Goal: Obtain resource: Download file/media

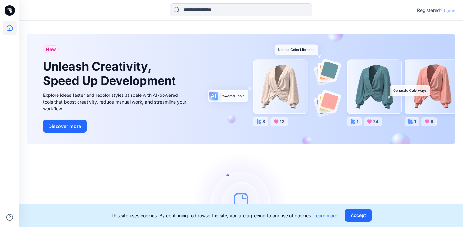
click at [448, 14] on div "Registered? Login" at bounding box center [436, 10] width 38 height 8
click at [448, 12] on p "Login" at bounding box center [450, 10] width 12 height 7
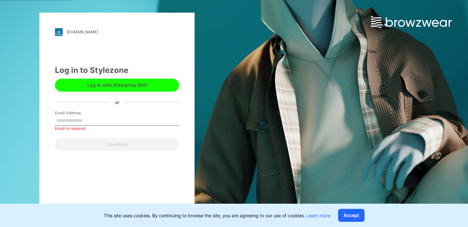
type input "*"
type input "**********"
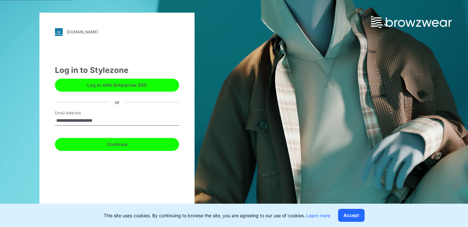
click at [140, 148] on button "Continue" at bounding box center [117, 144] width 124 height 13
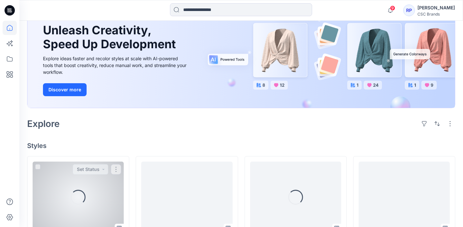
scroll to position [180, 0]
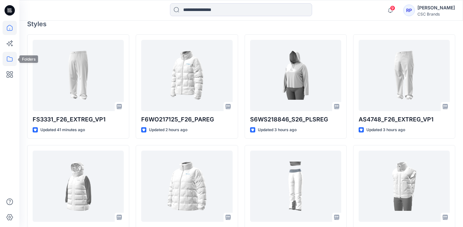
click at [14, 60] on icon at bounding box center [10, 59] width 14 height 14
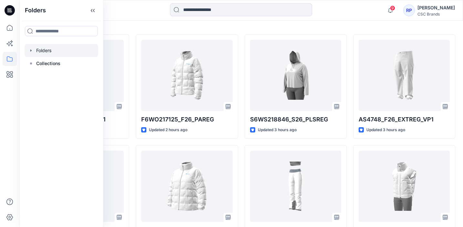
click at [60, 51] on div at bounding box center [62, 50] width 74 height 13
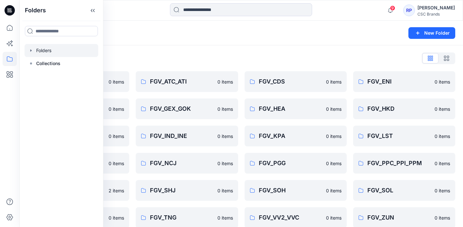
click at [172, 49] on div "Folders List BLOCK BOOKS 0 items FGV_FAP_FEA 0 items FGV_HNG 0 items FGV_MSL 0 …" at bounding box center [241, 140] width 444 height 190
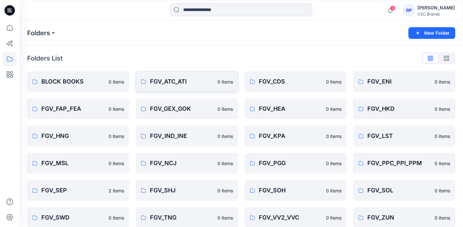
click at [180, 83] on p "FGV_ATC_ATI" at bounding box center [181, 81] width 63 height 9
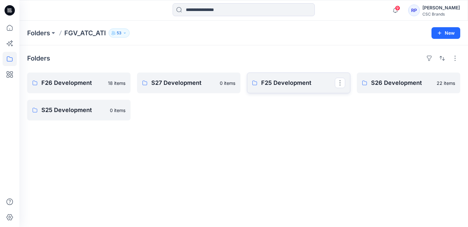
click at [271, 86] on p "F25 Development" at bounding box center [298, 82] width 74 height 9
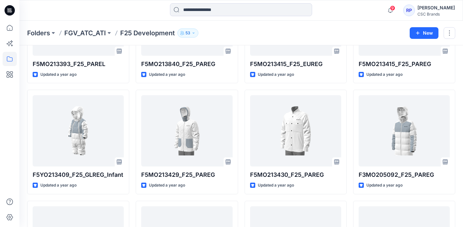
scroll to position [1444, 0]
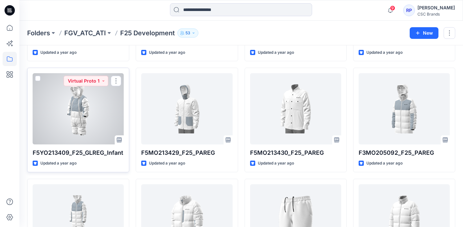
click at [81, 120] on div at bounding box center [78, 108] width 91 height 71
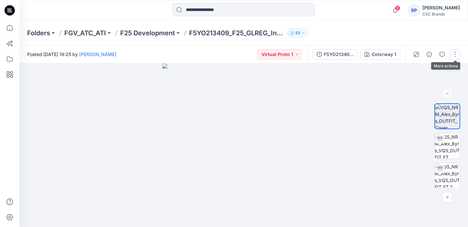
click at [457, 52] on button "button" at bounding box center [455, 54] width 10 height 10
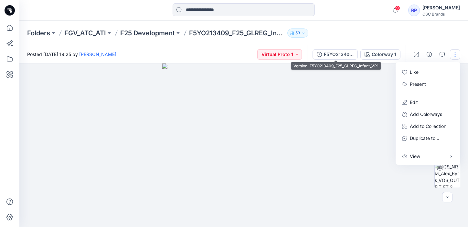
drag, startPoint x: 334, startPoint y: 53, endPoint x: 345, endPoint y: 56, distance: 11.0
click at [334, 53] on div "F5YO213409_F25_GLREG_Infant_VP1" at bounding box center [339, 54] width 30 height 7
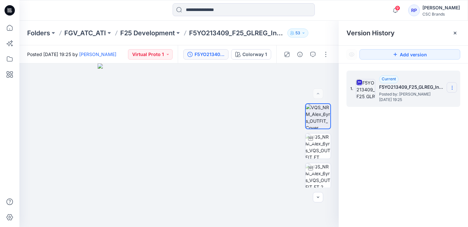
click at [450, 86] on icon at bounding box center [452, 87] width 5 height 5
click at [413, 100] on span "Download Source BW File" at bounding box center [419, 100] width 54 height 8
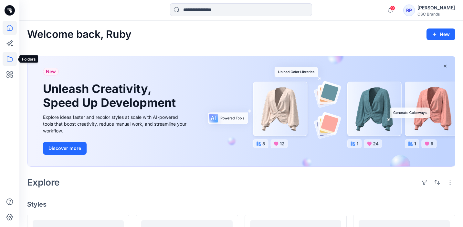
click at [13, 56] on icon at bounding box center [10, 59] width 14 height 14
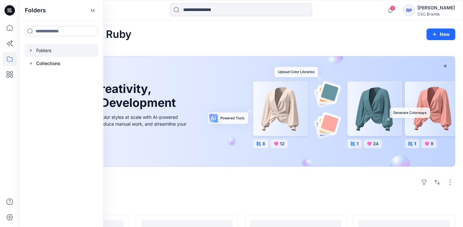
click at [52, 54] on div at bounding box center [62, 50] width 74 height 13
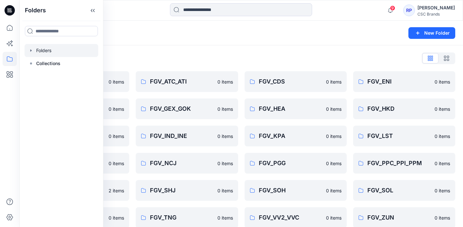
click at [209, 64] on div "Folders List BLOCK BOOKS 0 items FGV_FAP_FEA 0 items FGV_HNG 0 items FGV_MSL 0 …" at bounding box center [241, 140] width 444 height 190
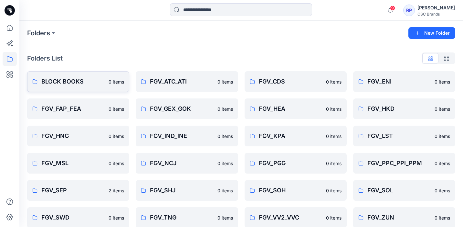
click at [108, 80] on link "BLOCK BOOKS 0 items" at bounding box center [78, 81] width 102 height 21
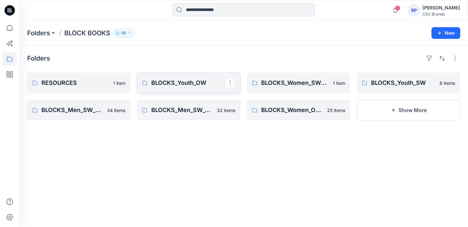
click at [170, 80] on p "BLOCKS_Youth_OW" at bounding box center [188, 82] width 74 height 9
click at [99, 88] on link "RESOURCES" at bounding box center [78, 82] width 103 height 21
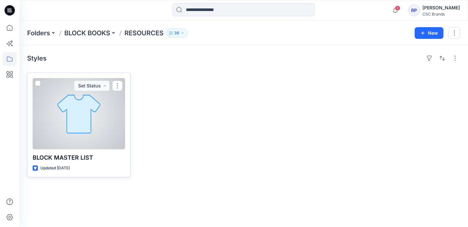
click at [95, 148] on div at bounding box center [79, 113] width 92 height 71
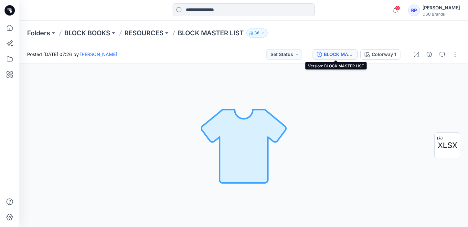
click at [328, 57] on div "BLOCK MASTER LIST" at bounding box center [339, 54] width 30 height 7
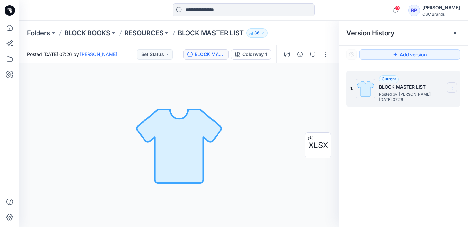
click at [448, 89] on section at bounding box center [452, 87] width 10 height 10
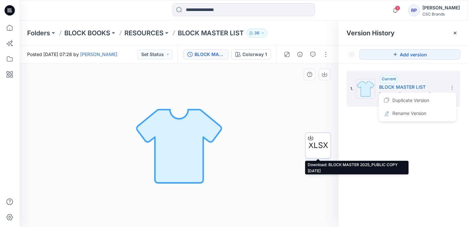
click at [309, 136] on icon at bounding box center [310, 137] width 5 height 5
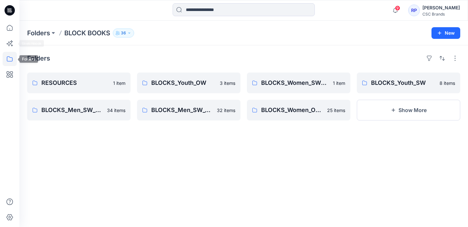
click at [14, 57] on icon at bounding box center [10, 59] width 14 height 14
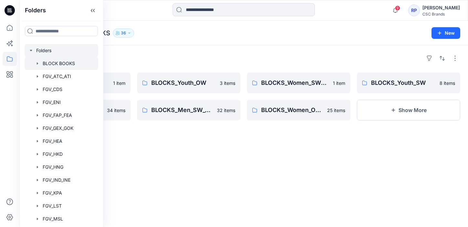
click at [49, 50] on div at bounding box center [62, 50] width 74 height 13
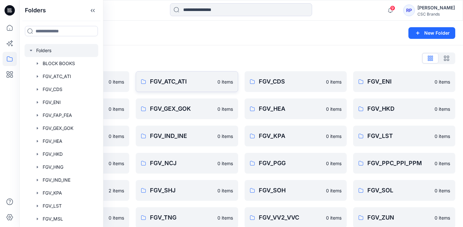
click at [165, 71] on link "FGV_ATC_ATI 0 items" at bounding box center [187, 81] width 102 height 21
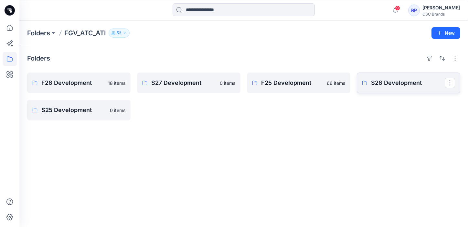
click at [389, 90] on link "S26 Development" at bounding box center [408, 82] width 103 height 21
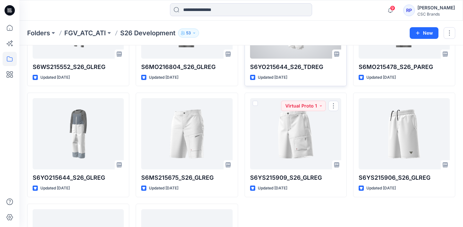
scroll to position [329, 0]
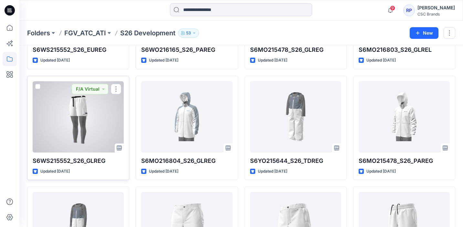
click at [90, 103] on div at bounding box center [78, 116] width 91 height 71
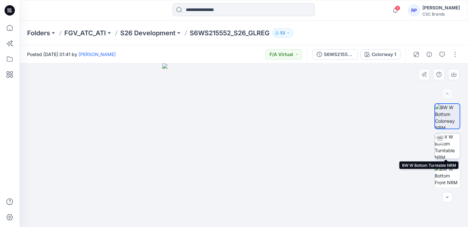
click at [445, 139] on img at bounding box center [447, 145] width 25 height 25
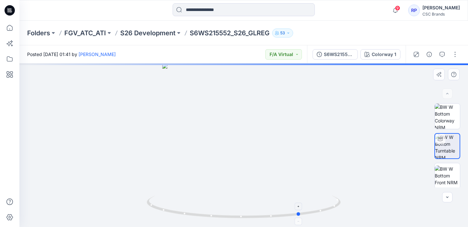
drag, startPoint x: 246, startPoint y: 218, endPoint x: 319, endPoint y: 217, distance: 73.7
click at [319, 217] on icon at bounding box center [245, 207] width 196 height 24
click at [322, 217] on icon at bounding box center [245, 207] width 196 height 24
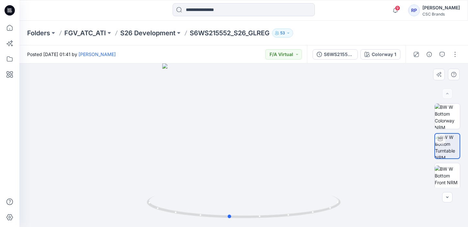
drag, startPoint x: 276, startPoint y: 219, endPoint x: 380, endPoint y: 218, distance: 104.4
click at [380, 218] on div at bounding box center [243, 144] width 449 height 163
drag, startPoint x: 274, startPoint y: 214, endPoint x: 245, endPoint y: 197, distance: 33.6
click at [243, 199] on icon at bounding box center [245, 207] width 196 height 24
click at [382, 52] on div "Colorway 1" at bounding box center [384, 54] width 25 height 7
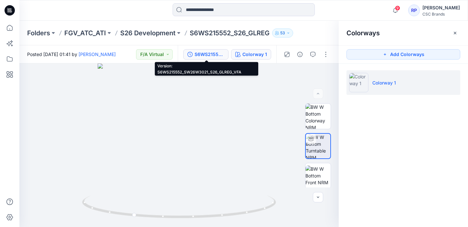
click at [209, 51] on div "S6WS215552_SW26W3021_S26_GLREG_VFA" at bounding box center [210, 54] width 30 height 7
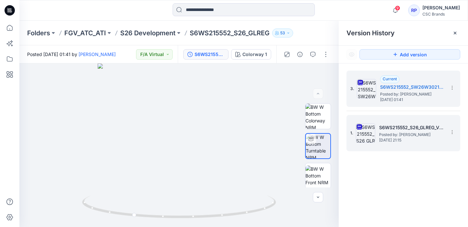
click at [387, 132] on span "Posted by: [PERSON_NAME]" at bounding box center [411, 134] width 65 height 6
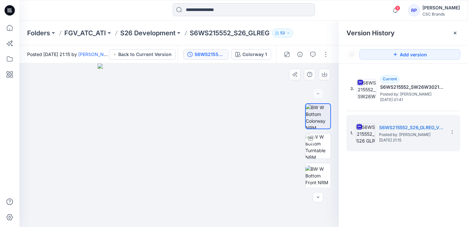
click at [172, 175] on img at bounding box center [179, 144] width 163 height 163
click at [325, 144] on img at bounding box center [317, 145] width 25 height 25
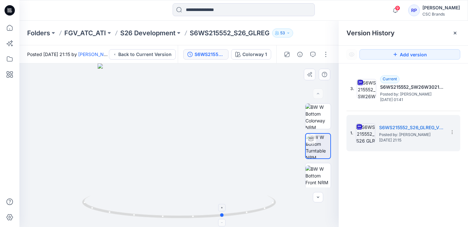
drag, startPoint x: 164, startPoint y: 218, endPoint x: 209, endPoint y: 216, distance: 45.9
click at [209, 216] on icon at bounding box center [180, 207] width 196 height 24
drag, startPoint x: 199, startPoint y: 217, endPoint x: 255, endPoint y: 214, distance: 56.3
click at [255, 214] on icon at bounding box center [180, 207] width 196 height 24
drag, startPoint x: 221, startPoint y: 220, endPoint x: 232, endPoint y: 219, distance: 10.7
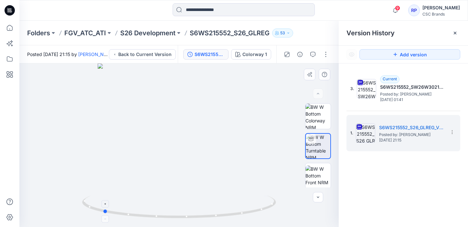
click at [232, 219] on div at bounding box center [178, 144] width 319 height 163
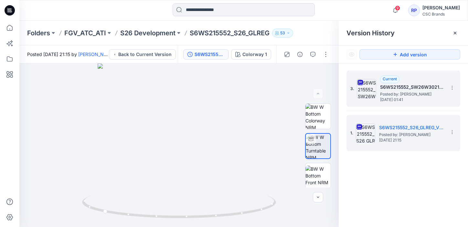
click at [394, 94] on span "Posted by: [PERSON_NAME]" at bounding box center [412, 94] width 65 height 6
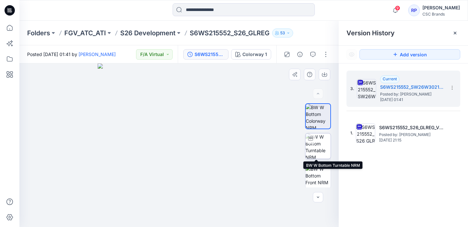
click at [324, 148] on img at bounding box center [317, 145] width 25 height 25
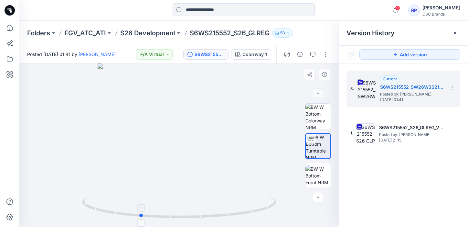
drag, startPoint x: 146, startPoint y: 217, endPoint x: 96, endPoint y: 203, distance: 52.1
click at [96, 203] on icon at bounding box center [180, 207] width 196 height 24
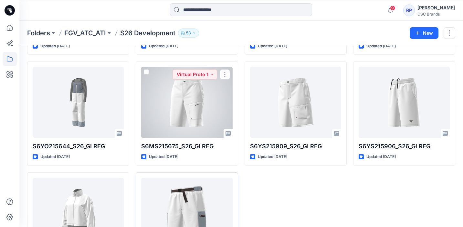
scroll to position [427, 0]
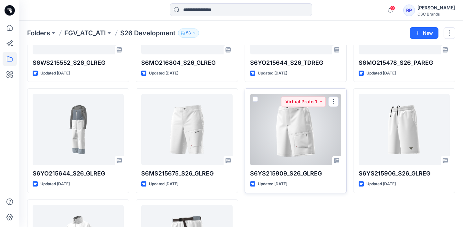
click at [278, 132] on div at bounding box center [295, 129] width 91 height 71
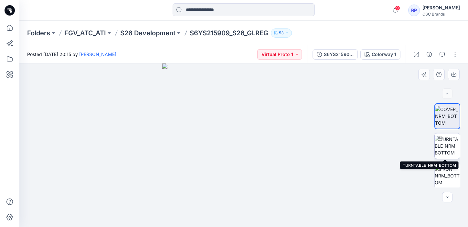
click at [447, 151] on img at bounding box center [447, 145] width 25 height 20
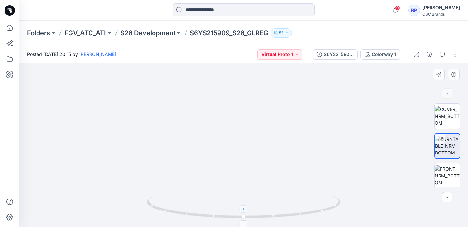
click at [243, 210] on icon at bounding box center [244, 209] width 4 height 4
click at [243, 210] on foreignobject at bounding box center [243, 208] width 7 height 7
click at [244, 222] on icon at bounding box center [244, 224] width 4 height 4
click at [244, 222] on foreignobject at bounding box center [243, 223] width 7 height 7
drag, startPoint x: 234, startPoint y: 217, endPoint x: 342, endPoint y: 207, distance: 108.5
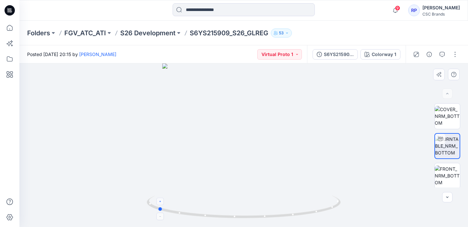
click at [342, 207] on icon at bounding box center [245, 207] width 196 height 24
click at [250, 162] on div at bounding box center [243, 144] width 449 height 163
click at [161, 203] on div at bounding box center [160, 200] width 7 height 7
click at [161, 202] on icon at bounding box center [161, 201] width 4 height 4
drag, startPoint x: 232, startPoint y: 218, endPoint x: 210, endPoint y: 219, distance: 22.3
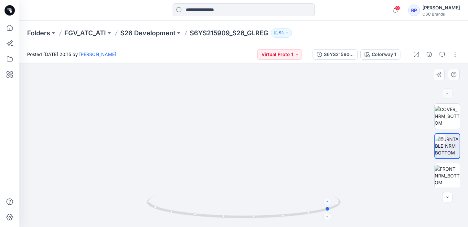
click at [210, 219] on icon at bounding box center [245, 207] width 196 height 24
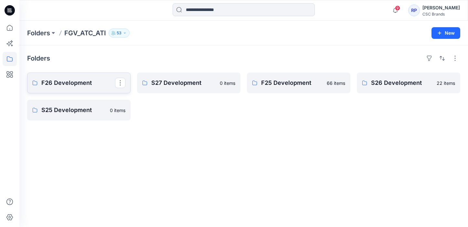
click at [67, 84] on p "F26 Development" at bounding box center [78, 82] width 74 height 9
click at [10, 61] on icon at bounding box center [10, 59] width 14 height 14
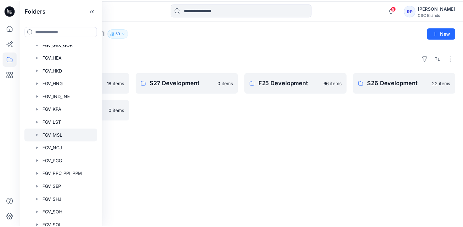
scroll to position [63, 0]
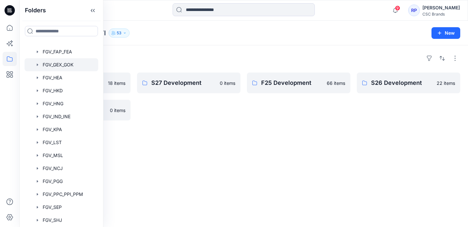
click at [78, 60] on div at bounding box center [62, 64] width 74 height 13
click at [200, 182] on div "Folders S27 Development 0 items S25 Development 0 items S26 Development 27 item…" at bounding box center [243, 135] width 449 height 181
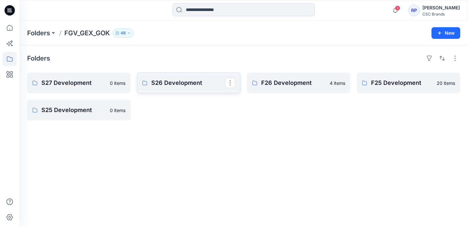
click at [189, 87] on link "S26 Development" at bounding box center [188, 82] width 103 height 21
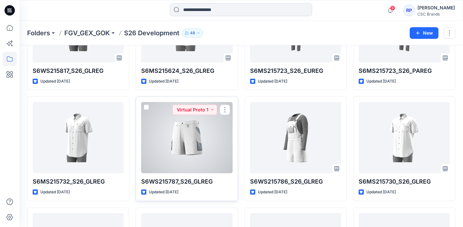
scroll to position [450, 0]
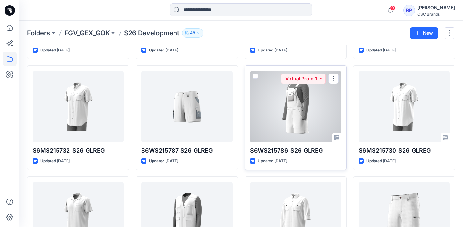
click at [303, 121] on div at bounding box center [295, 106] width 91 height 71
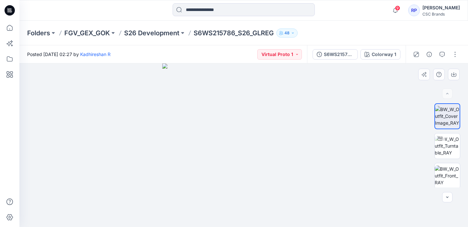
click at [258, 128] on img at bounding box center [243, 144] width 163 height 163
click at [444, 145] on img at bounding box center [447, 145] width 25 height 20
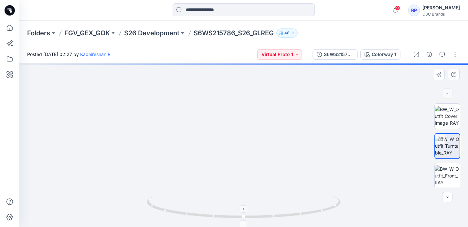
click at [246, 209] on div at bounding box center [243, 208] width 7 height 7
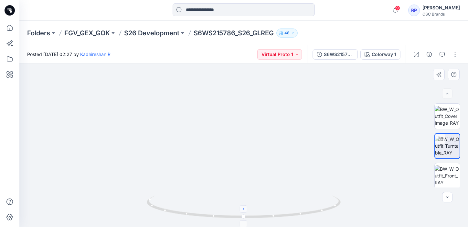
click at [245, 210] on icon at bounding box center [244, 209] width 4 height 4
click at [230, 217] on icon at bounding box center [245, 207] width 196 height 24
click at [208, 219] on icon at bounding box center [245, 207] width 196 height 24
drag, startPoint x: 200, startPoint y: 219, endPoint x: 273, endPoint y: 212, distance: 73.7
click at [273, 212] on div at bounding box center [244, 210] width 194 height 32
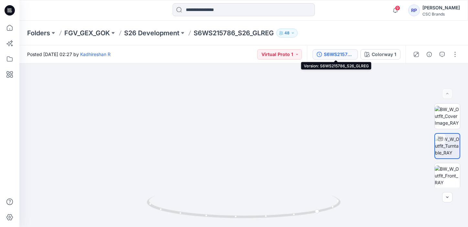
click at [321, 51] on button "S6WS215786_S26_GLREG" at bounding box center [335, 54] width 45 height 10
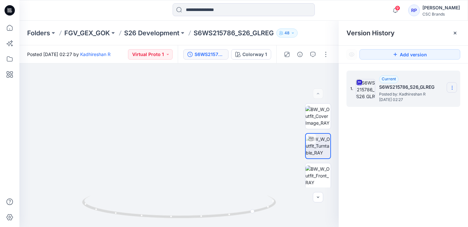
click at [451, 88] on icon at bounding box center [452, 87] width 5 height 5
click at [376, 148] on div "1. Current S6WS215786_S26_GLREG Posted by: Kadhireshan R Thursday, December 26,…" at bounding box center [403, 149] width 129 height 173
click at [457, 84] on section at bounding box center [452, 87] width 10 height 10
click at [421, 103] on span "Download Source BW File" at bounding box center [419, 100] width 54 height 8
click at [447, 88] on section at bounding box center [452, 87] width 10 height 10
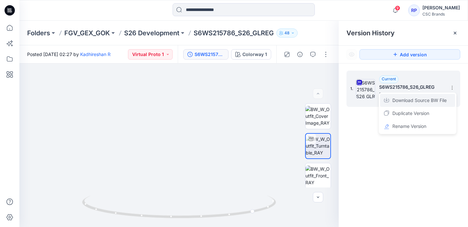
click at [408, 103] on span "Download Source BW File" at bounding box center [419, 100] width 54 height 8
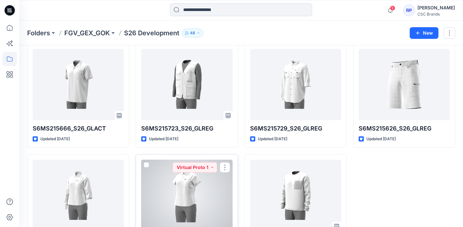
scroll to position [495, 0]
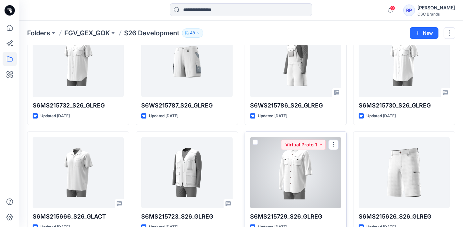
click at [282, 160] on div at bounding box center [295, 172] width 91 height 71
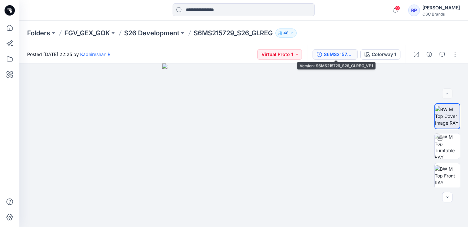
click at [336, 51] on div "S6MS215729_S26_GLREG_VP1" at bounding box center [339, 54] width 30 height 7
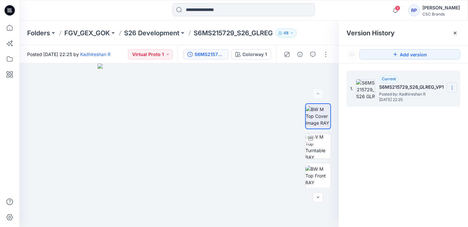
click at [454, 91] on section at bounding box center [452, 87] width 10 height 10
click at [385, 155] on div "1. Current S6MS215729_S26_GLREG_VP1 Posted by: Kadhireshan R Monday, November 2…" at bounding box center [403, 149] width 129 height 173
click at [448, 86] on section at bounding box center [452, 87] width 10 height 10
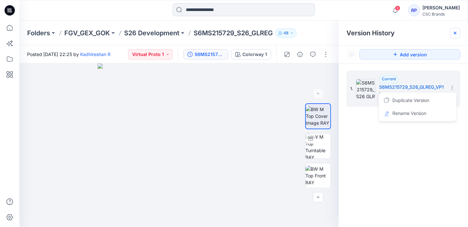
click at [454, 28] on div at bounding box center [455, 33] width 10 height 10
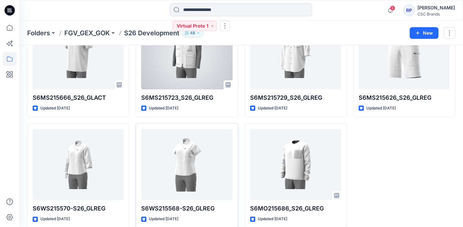
scroll to position [622, 0]
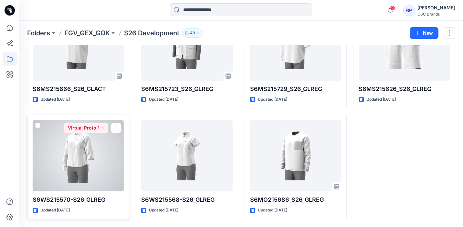
click at [95, 152] on div at bounding box center [78, 155] width 91 height 71
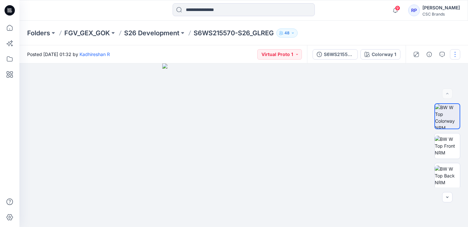
click at [453, 54] on button "button" at bounding box center [455, 54] width 10 height 10
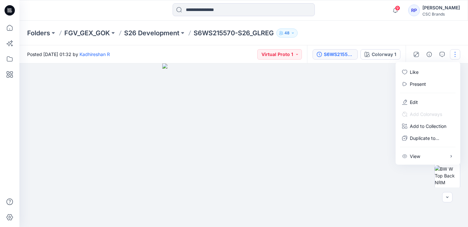
click at [336, 53] on div "S6WS215570-S26_GLREG_VP1" at bounding box center [339, 54] width 30 height 7
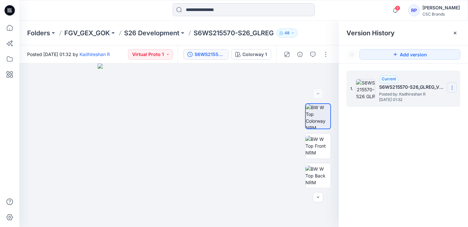
click at [452, 87] on icon at bounding box center [452, 87] width 5 height 5
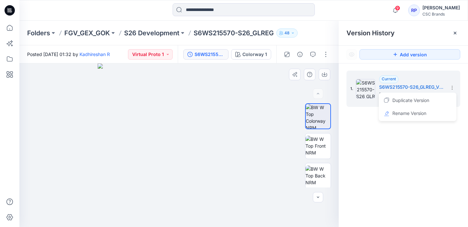
click at [241, 106] on img at bounding box center [179, 144] width 163 height 163
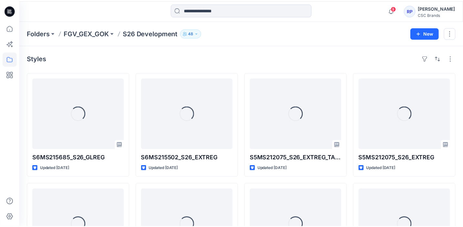
scroll to position [622, 0]
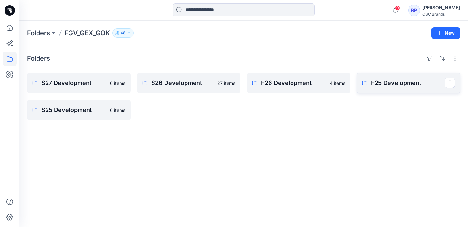
click at [373, 83] on p "F25 Development" at bounding box center [408, 82] width 74 height 9
click at [14, 57] on icon at bounding box center [10, 59] width 14 height 14
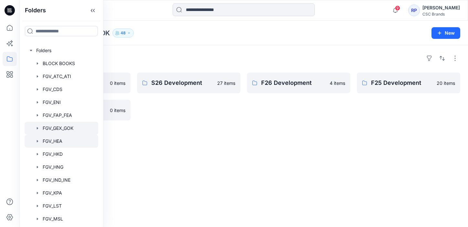
click at [53, 143] on div at bounding box center [62, 140] width 74 height 13
click at [390, 86] on p "F25 Development" at bounding box center [408, 82] width 74 height 9
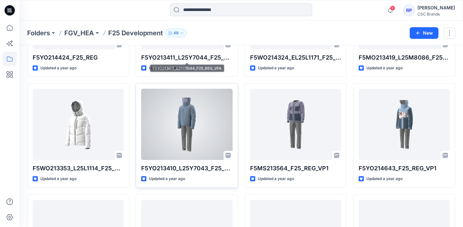
scroll to position [444, 0]
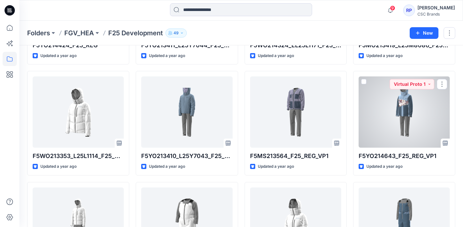
click at [372, 133] on div at bounding box center [404, 111] width 91 height 71
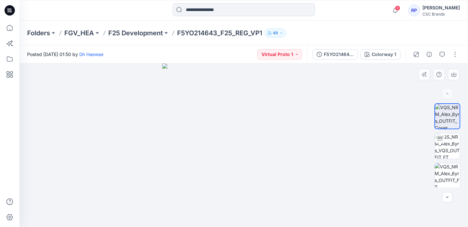
click at [207, 154] on img at bounding box center [243, 144] width 163 height 163
click at [180, 145] on img at bounding box center [243, 144] width 163 height 163
click at [436, 144] on img at bounding box center [447, 145] width 25 height 25
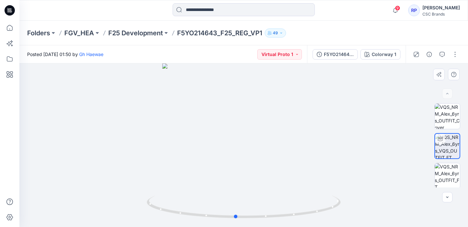
drag, startPoint x: 242, startPoint y: 218, endPoint x: 21, endPoint y: 207, distance: 221.1
click at [27, 207] on div at bounding box center [243, 144] width 449 height 163
drag, startPoint x: 170, startPoint y: 211, endPoint x: 81, endPoint y: 209, distance: 89.5
drag, startPoint x: 162, startPoint y: 208, endPoint x: 348, endPoint y: 224, distance: 186.6
click at [348, 224] on div at bounding box center [243, 144] width 449 height 163
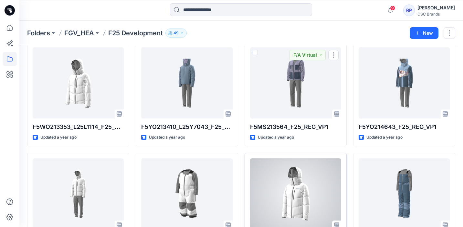
scroll to position [535, 0]
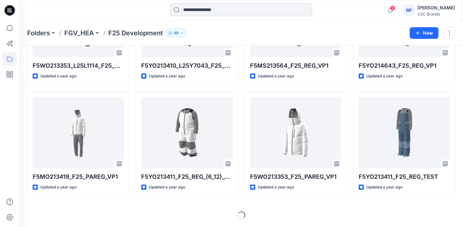
click at [205, 7] on input at bounding box center [241, 9] width 142 height 13
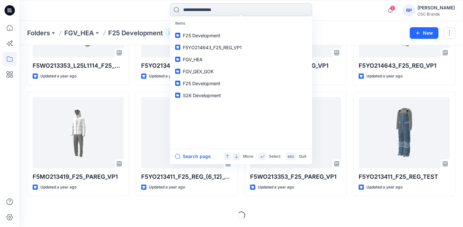
paste input "**********"
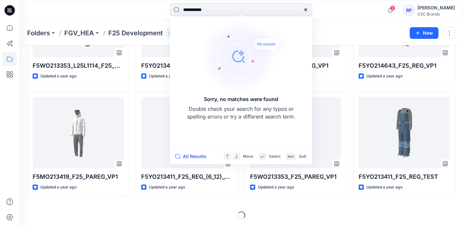
type input "**********"
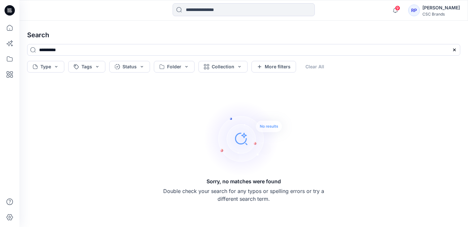
type input "*"
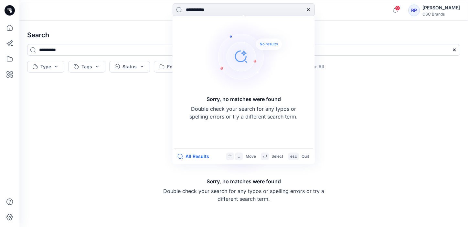
type input "**********"
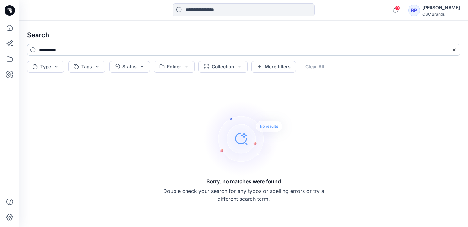
click at [82, 52] on input "**********" at bounding box center [243, 50] width 433 height 12
type input "******"
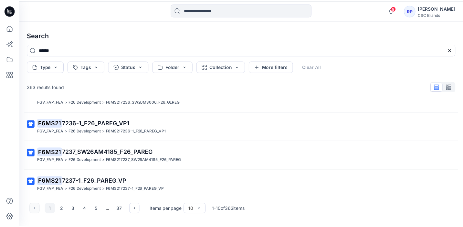
scroll to position [195, 0]
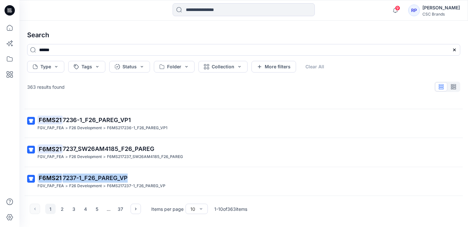
drag, startPoint x: 465, startPoint y: 178, endPoint x: 467, endPoint y: 158, distance: 19.8
click at [463, 159] on div "Search ****** Type Tags Status Folder Collection More filters Clear All 363 res…" at bounding box center [243, 124] width 449 height 206
click at [11, 31] on icon at bounding box center [10, 28] width 14 height 14
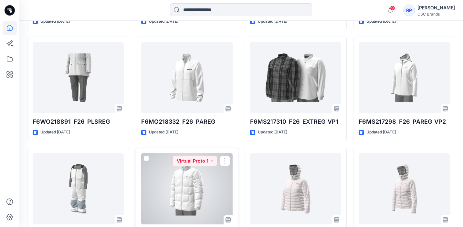
scroll to position [728, 0]
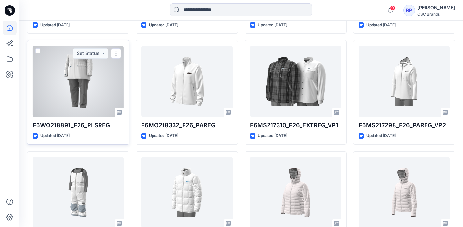
click at [89, 87] on div at bounding box center [78, 81] width 91 height 71
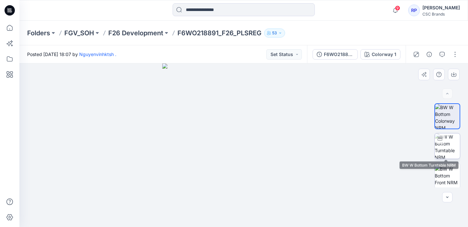
click at [446, 142] on img at bounding box center [447, 145] width 25 height 25
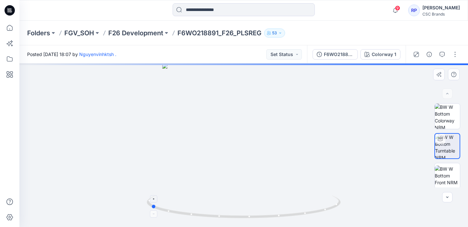
drag, startPoint x: 245, startPoint y: 216, endPoint x: 316, endPoint y: 214, distance: 71.1
click at [316, 214] on icon at bounding box center [245, 207] width 196 height 24
click at [293, 214] on icon at bounding box center [245, 207] width 196 height 24
drag, startPoint x: 310, startPoint y: 212, endPoint x: 127, endPoint y: 211, distance: 183.3
click at [127, 211] on div at bounding box center [243, 144] width 449 height 163
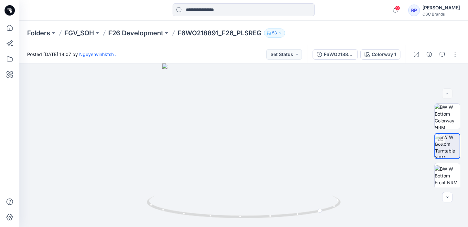
click at [187, 30] on p "F6WO218891_F26_PLSREG" at bounding box center [219, 32] width 84 height 9
click at [216, 32] on p "F6WO218891_F26_PLSREG" at bounding box center [219, 32] width 84 height 9
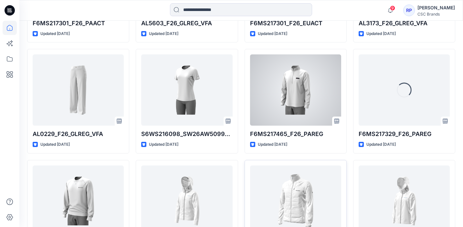
scroll to position [1528, 0]
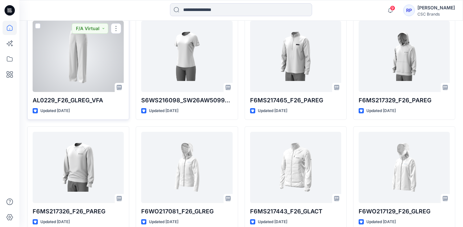
click at [73, 78] on div at bounding box center [78, 56] width 91 height 71
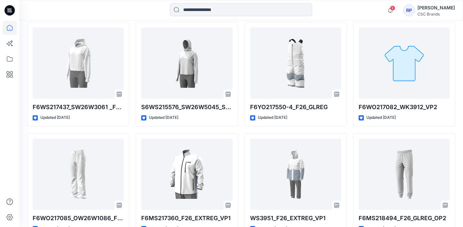
scroll to position [2005, 0]
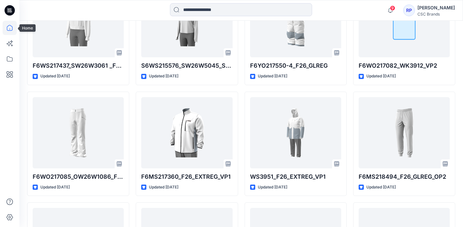
click at [8, 27] on icon at bounding box center [10, 28] width 14 height 14
click at [3, 56] on icon at bounding box center [10, 59] width 14 height 14
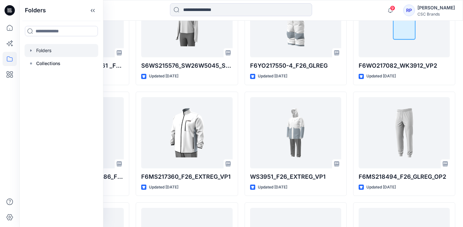
click at [32, 52] on icon "button" at bounding box center [30, 50] width 5 height 5
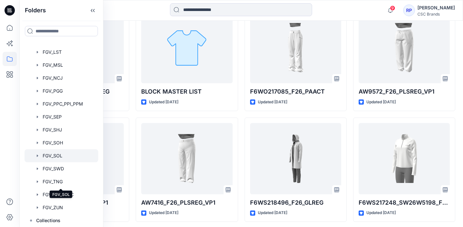
scroll to position [2337, 0]
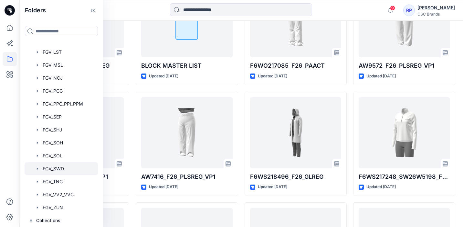
click at [71, 169] on div at bounding box center [62, 168] width 74 height 13
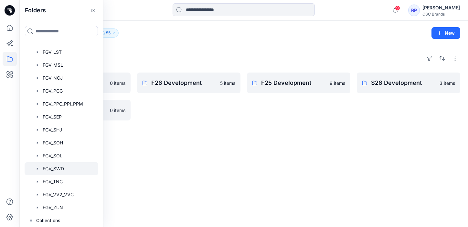
click at [202, 166] on div "Folders S27 Development 0 items S25 Development 0 items F26 Development 5 items…" at bounding box center [243, 135] width 449 height 181
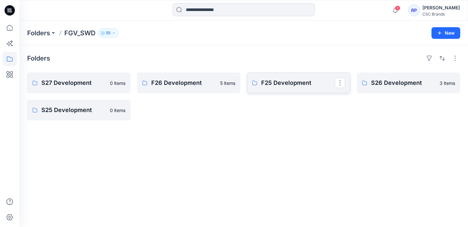
click at [272, 88] on link "F25 Development" at bounding box center [298, 82] width 103 height 21
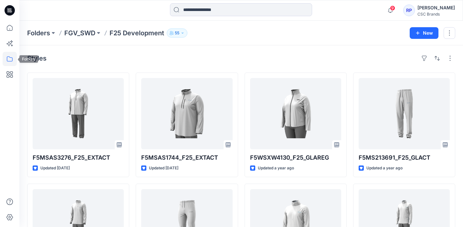
click at [13, 56] on icon at bounding box center [10, 59] width 14 height 14
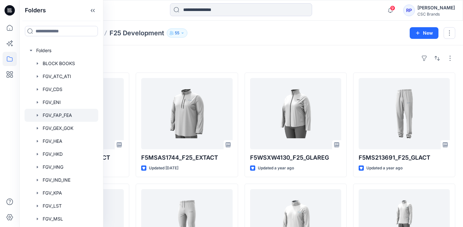
click at [63, 115] on div at bounding box center [62, 115] width 74 height 13
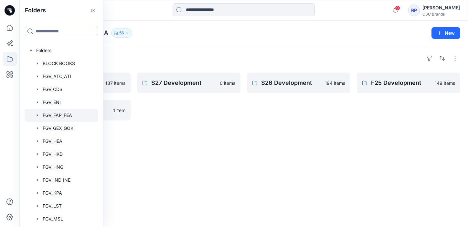
click at [193, 133] on div "Folders F26 Development 137 items S25 Development 1 item S27 Development 0 item…" at bounding box center [243, 135] width 449 height 181
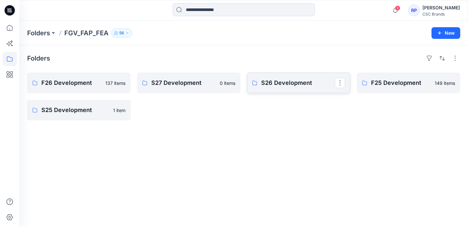
click at [288, 86] on p "S26 Development" at bounding box center [298, 82] width 74 height 9
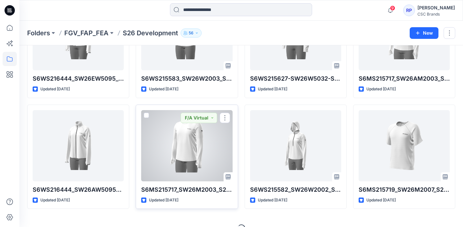
scroll to position [535, 0]
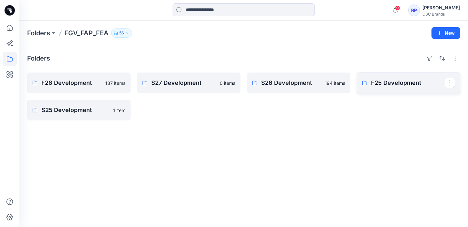
click at [406, 80] on p "F25 Development" at bounding box center [408, 82] width 74 height 9
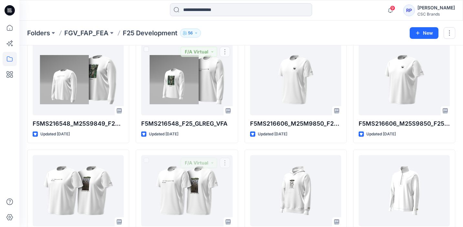
scroll to position [202, 0]
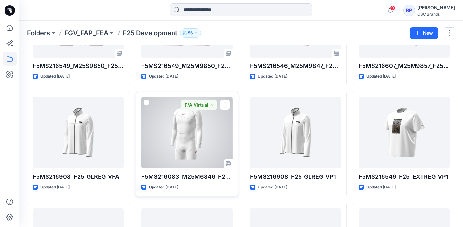
click at [185, 141] on div at bounding box center [186, 132] width 91 height 71
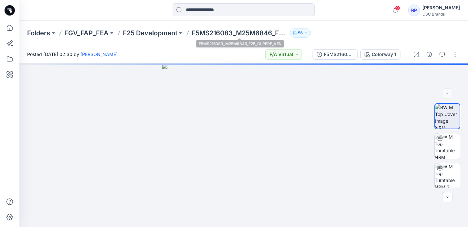
click at [217, 31] on p "F5MS216083_M25M6846_F25_GLPERF_VFA" at bounding box center [240, 32] width 96 height 9
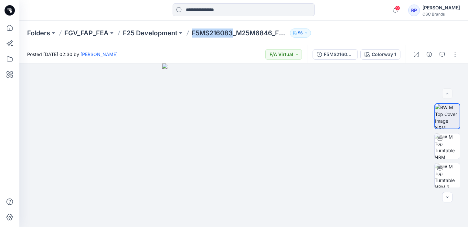
drag, startPoint x: 232, startPoint y: 32, endPoint x: 191, endPoint y: 36, distance: 41.9
click at [191, 36] on div "Folders FGV_FAP_FEA F25 Development F5MS216083_M25M6846_F25_GLPERF_VFA 56" at bounding box center [218, 32] width 383 height 9
copy p "F5MS216083"
click at [232, 8] on input at bounding box center [244, 9] width 142 height 13
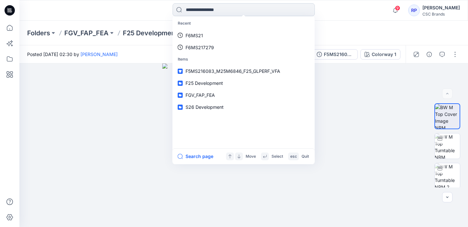
paste input "**********"
type input "**********"
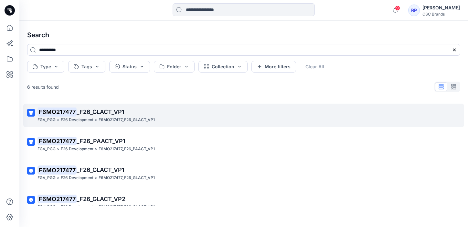
click at [104, 108] on span "_F26_GLACT_VP1" at bounding box center [101, 111] width 48 height 7
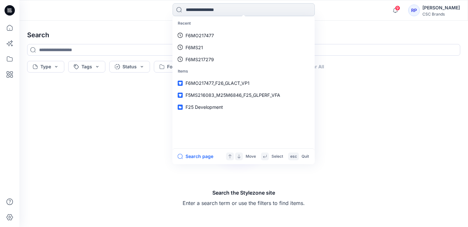
paste input "**********"
type input "**********"
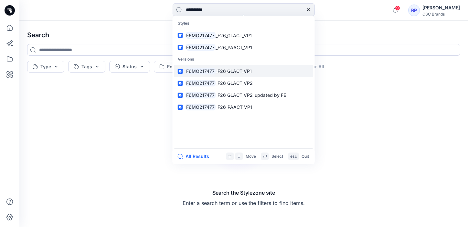
type input "**********"
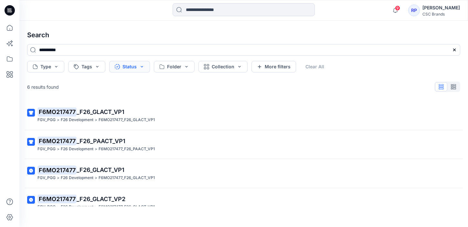
click at [145, 70] on button "Status" at bounding box center [129, 67] width 41 height 12
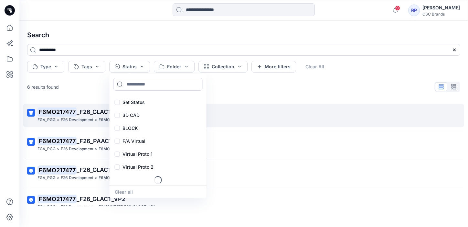
click at [213, 105] on link "F6MO217477 _F26_GLACT_VP1 FGV_PGG > F26 Development > F6MO217477_F26_GLACT_VP1" at bounding box center [243, 115] width 441 height 24
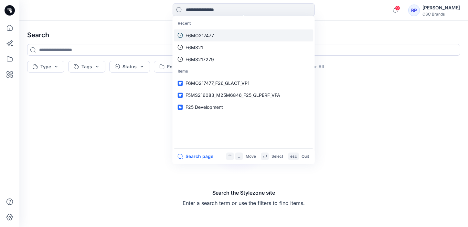
click at [211, 41] on link "F6MO217477" at bounding box center [244, 35] width 140 height 12
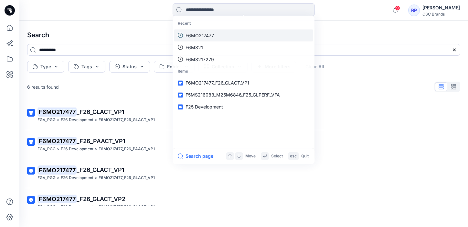
type input "**********"
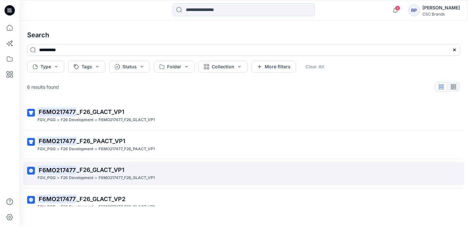
click at [112, 169] on span "_F26_GLACT_VP1" at bounding box center [101, 169] width 48 height 7
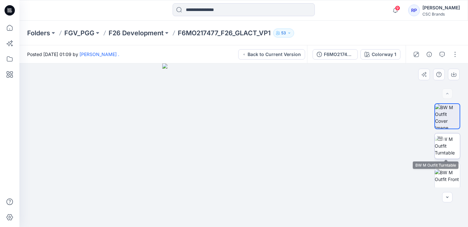
click at [445, 145] on img at bounding box center [447, 145] width 25 height 20
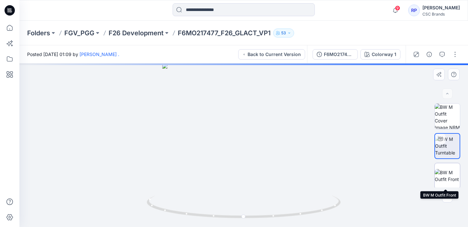
click at [443, 172] on img at bounding box center [447, 176] width 25 height 14
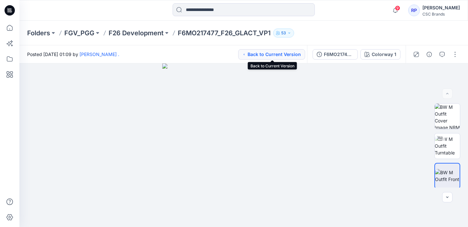
click at [271, 57] on button "Back to Current Version" at bounding box center [271, 54] width 67 height 10
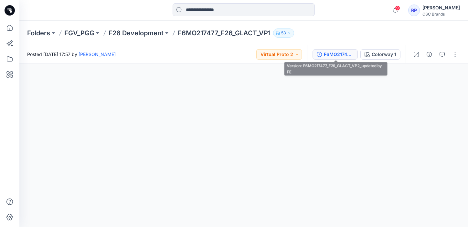
click at [339, 55] on div "F6MO217477_F26_GLACT_VP2_updated by FE" at bounding box center [339, 54] width 30 height 7
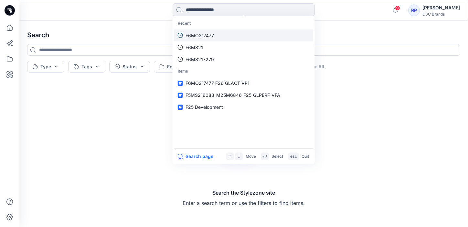
click at [193, 34] on p "F6MO217477" at bounding box center [200, 35] width 28 height 7
type input "**********"
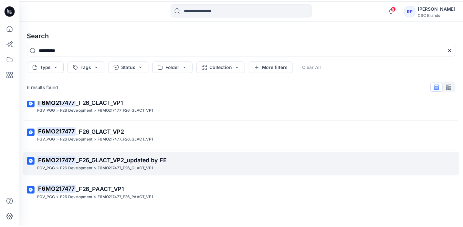
scroll to position [69, 0]
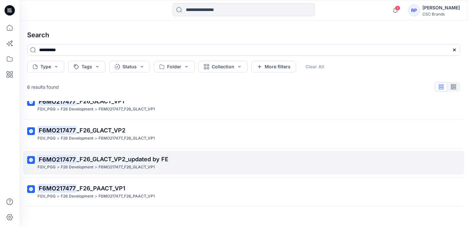
click at [159, 159] on span "_F26_GLACT_VP2_updated by FE" at bounding box center [123, 158] width 92 height 7
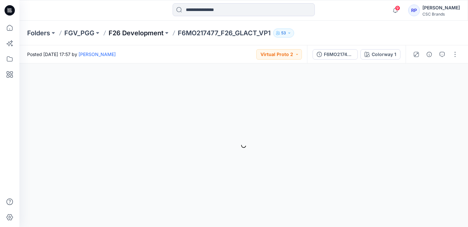
click at [137, 32] on p "F26 Development" at bounding box center [136, 32] width 55 height 9
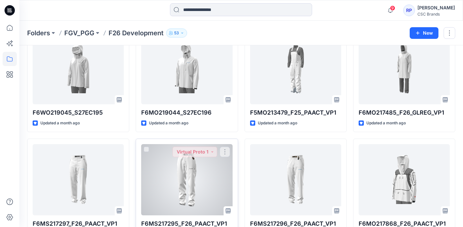
scroll to position [254, 0]
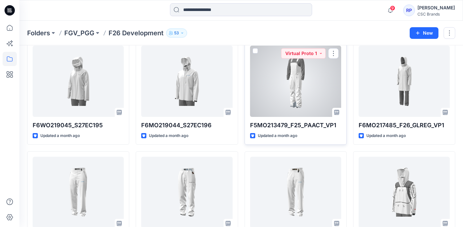
click at [288, 108] on div at bounding box center [295, 81] width 91 height 71
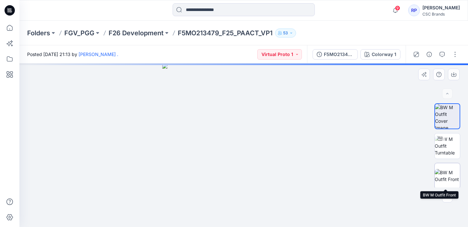
click at [449, 181] on img at bounding box center [447, 176] width 25 height 14
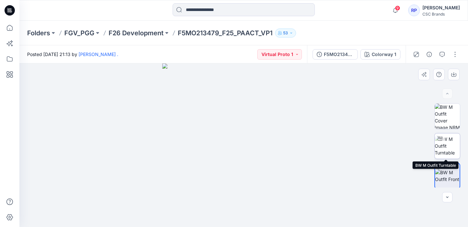
click at [443, 142] on div at bounding box center [447, 146] width 26 height 26
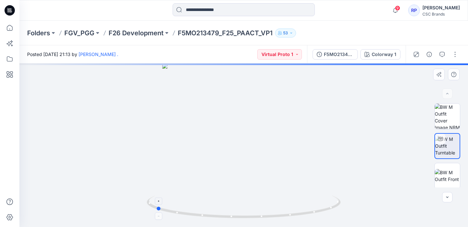
drag, startPoint x: 246, startPoint y: 217, endPoint x: 158, endPoint y: 207, distance: 88.5
click at [158, 207] on icon at bounding box center [245, 207] width 196 height 24
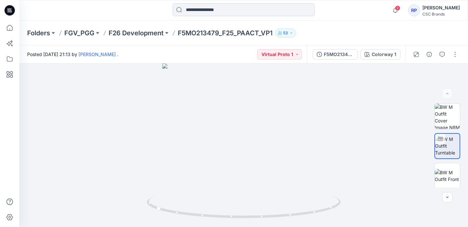
drag, startPoint x: 201, startPoint y: 7, endPoint x: 197, endPoint y: 10, distance: 4.4
click at [197, 10] on input at bounding box center [244, 9] width 142 height 13
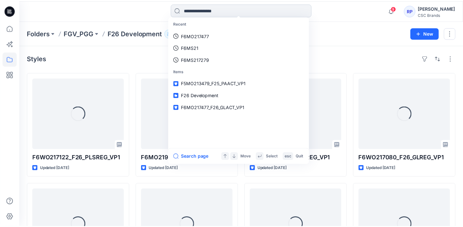
scroll to position [254, 0]
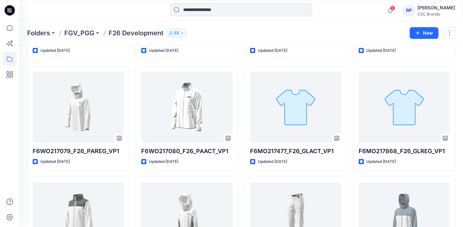
scroll to position [572, 0]
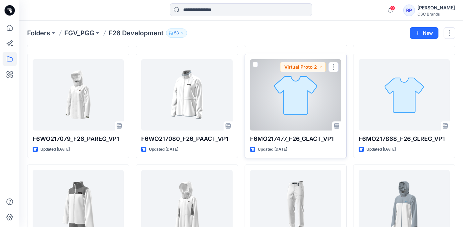
click at [293, 116] on div at bounding box center [295, 94] width 91 height 71
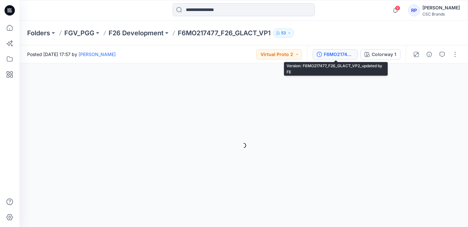
click at [324, 51] on button "F6MO217477_F26_GLACT_VP2_updated by FE" at bounding box center [335, 54] width 45 height 10
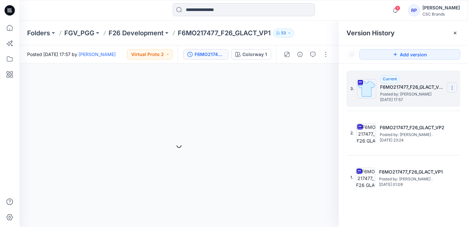
click at [452, 89] on icon at bounding box center [452, 89] width 0 height 0
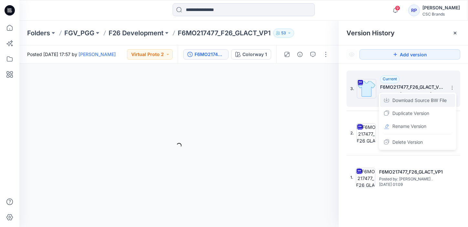
click at [416, 104] on div "Download Source BW File" at bounding box center [417, 100] width 75 height 13
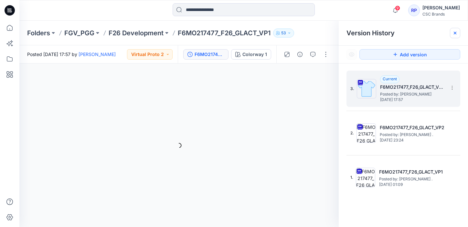
click at [455, 32] on icon at bounding box center [455, 33] width 3 height 3
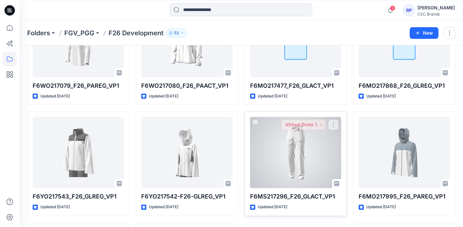
scroll to position [519, 0]
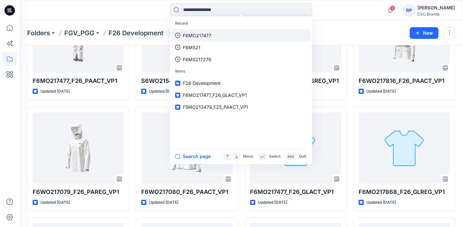
click at [200, 34] on p "F6MO217477" at bounding box center [197, 35] width 28 height 7
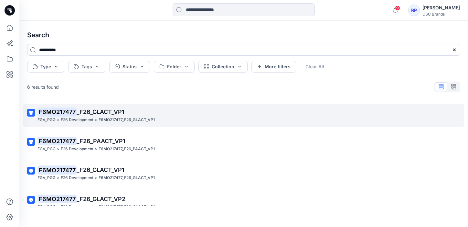
scroll to position [46, 0]
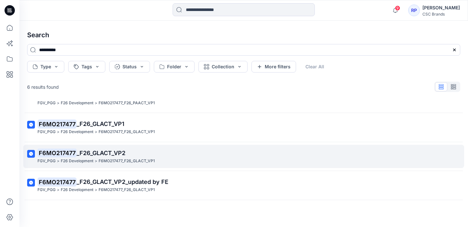
click at [110, 155] on span "_F26_GLACT_VP2" at bounding box center [101, 152] width 49 height 7
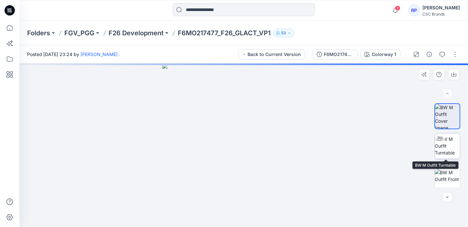
click at [446, 139] on img at bounding box center [447, 145] width 25 height 20
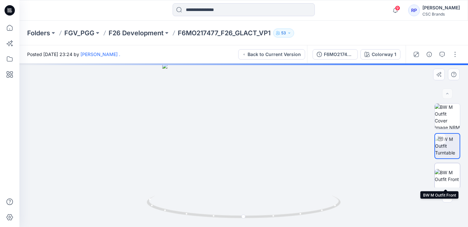
click at [444, 176] on img at bounding box center [447, 176] width 25 height 14
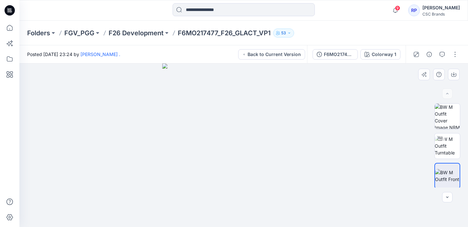
click at [202, 143] on img at bounding box center [243, 144] width 163 height 163
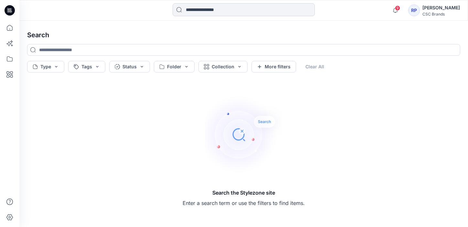
click at [218, 11] on input at bounding box center [244, 9] width 142 height 13
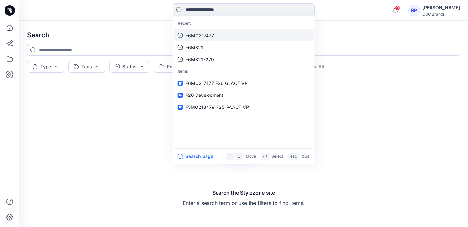
click at [205, 36] on p "F6MO217477" at bounding box center [200, 35] width 28 height 7
type input "**********"
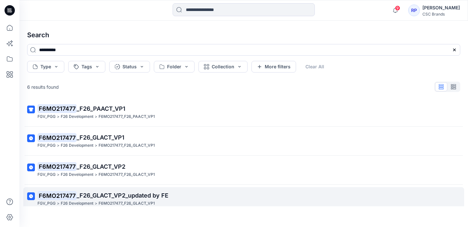
scroll to position [69, 0]
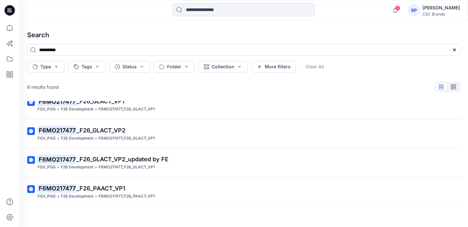
click at [109, 155] on span "_F26_GLACT_VP2_updated by FE" at bounding box center [123, 158] width 92 height 7
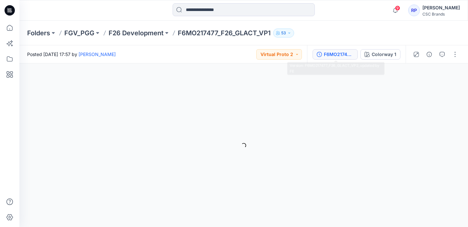
click at [330, 56] on div "F6MO217477_F26_GLACT_VP2_updated by FE" at bounding box center [339, 54] width 30 height 7
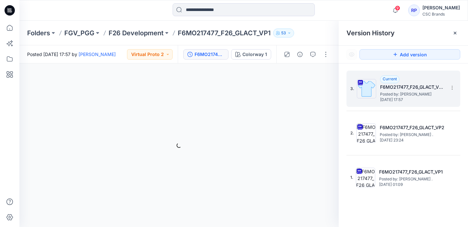
click at [459, 90] on div "3. Current F6MO217477_F26_GLACT_VP2_updated by FE Posted by: Johanna Lindstrom …" at bounding box center [403, 88] width 114 height 36
click at [450, 90] on section at bounding box center [452, 87] width 10 height 10
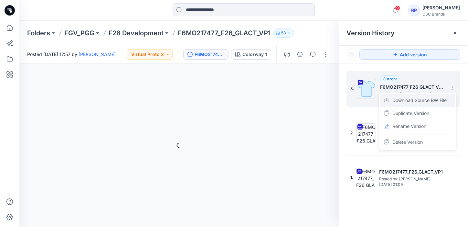
click at [416, 100] on span "Download Source BW File" at bounding box center [419, 100] width 54 height 8
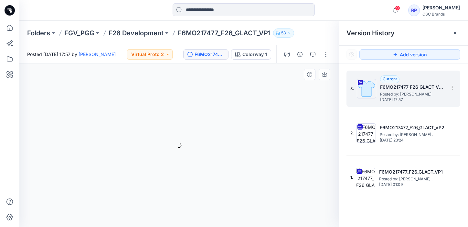
drag, startPoint x: 255, startPoint y: 99, endPoint x: 262, endPoint y: 104, distance: 9.0
click at [263, 105] on div "Colorway 1 Loading... Material Properties Loading..." at bounding box center [178, 144] width 319 height 163
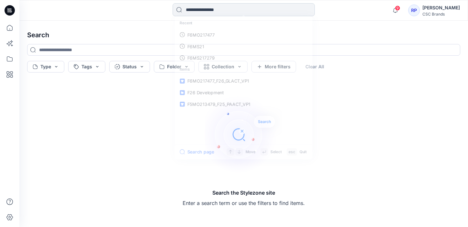
click at [215, 13] on input at bounding box center [244, 9] width 142 height 13
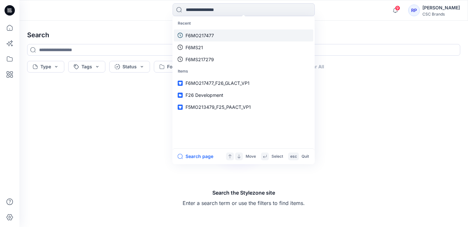
click at [200, 35] on p "F6MO217477" at bounding box center [200, 35] width 28 height 7
type input "**********"
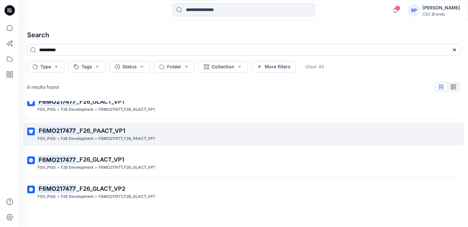
scroll to position [69, 0]
click at [112, 129] on span "_F26_GLACT_VP2" at bounding box center [101, 130] width 49 height 7
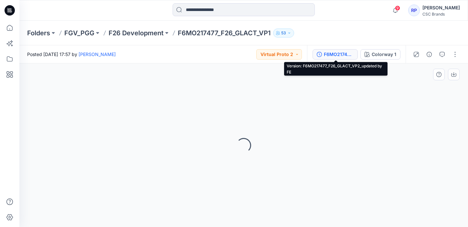
click at [342, 52] on div "F6MO217477_F26_GLACT_VP2_updated by FE" at bounding box center [339, 54] width 30 height 7
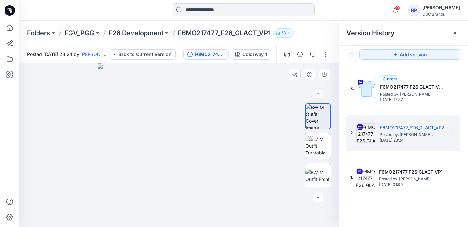
click at [103, 86] on img at bounding box center [179, 144] width 163 height 163
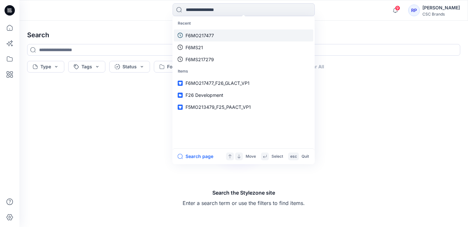
click at [196, 35] on p "F6MO217477" at bounding box center [200, 35] width 28 height 7
type input "**********"
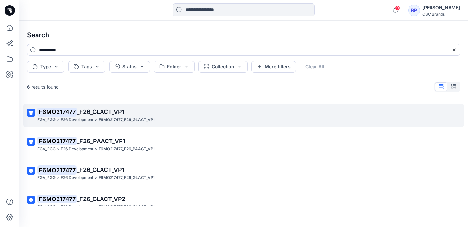
click at [111, 113] on span "_F26_GLACT_VP1" at bounding box center [101, 111] width 48 height 7
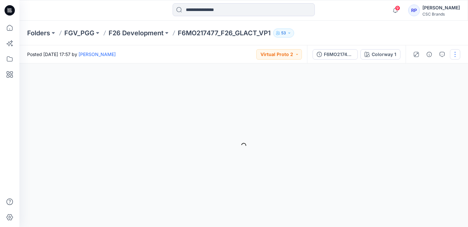
click at [456, 53] on button "button" at bounding box center [455, 54] width 10 height 10
click at [369, 103] on div "Colorway 1 Loading... Material Properties Loading..." at bounding box center [243, 144] width 449 height 163
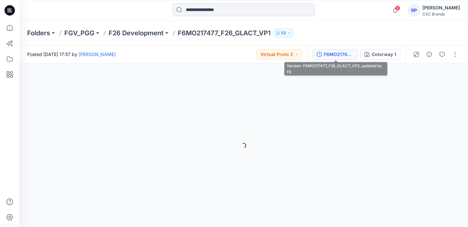
click at [329, 56] on div "F6MO217477_F26_GLACT_VP2_updated by FE" at bounding box center [339, 54] width 30 height 7
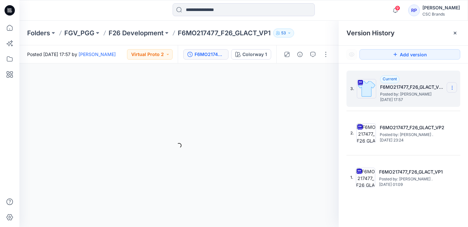
click at [453, 86] on icon at bounding box center [452, 87] width 5 height 5
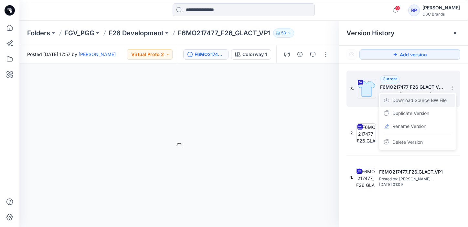
click at [414, 101] on span "Download Source BW File" at bounding box center [419, 100] width 54 height 8
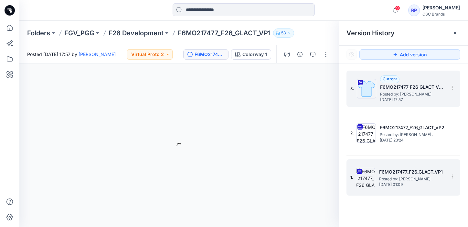
click at [397, 181] on span "Posted by: Ari ." at bounding box center [411, 179] width 65 height 6
